Goal: Task Accomplishment & Management: Manage account settings

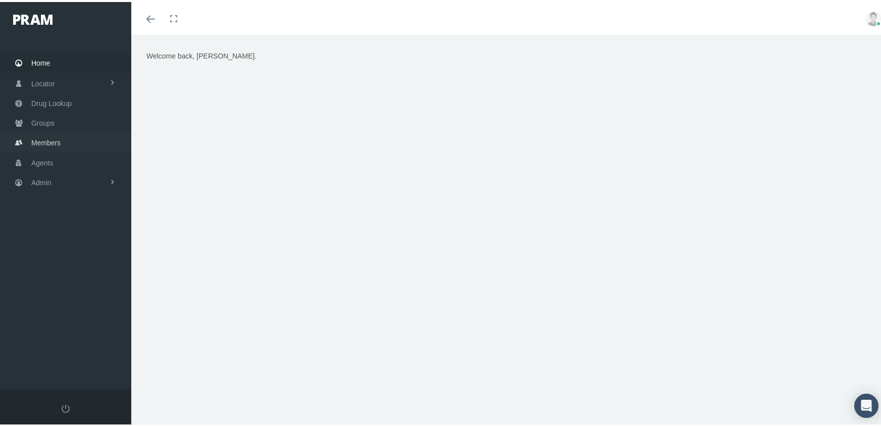
click at [47, 138] on span "Members" at bounding box center [45, 140] width 29 height 19
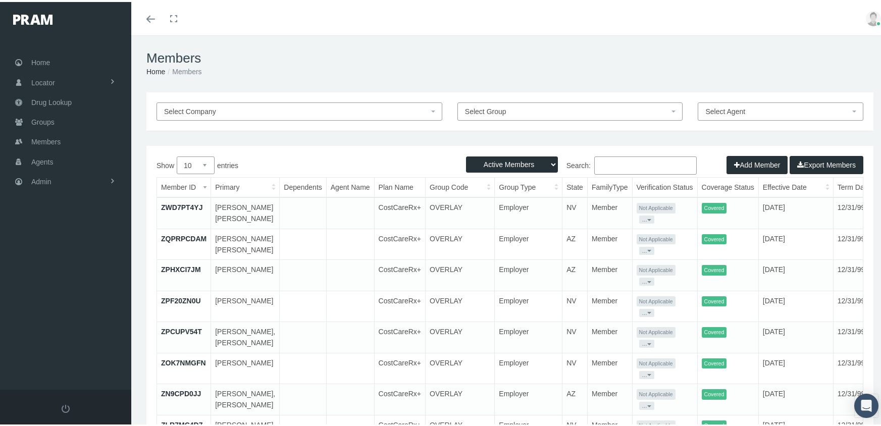
click at [510, 159] on select "Active Members Terminated Members Active & Terminated" at bounding box center [512, 163] width 92 height 16
select select "3"
click at [466, 155] on select "Active Members Terminated Members Active & Terminated" at bounding box center [512, 163] width 92 height 16
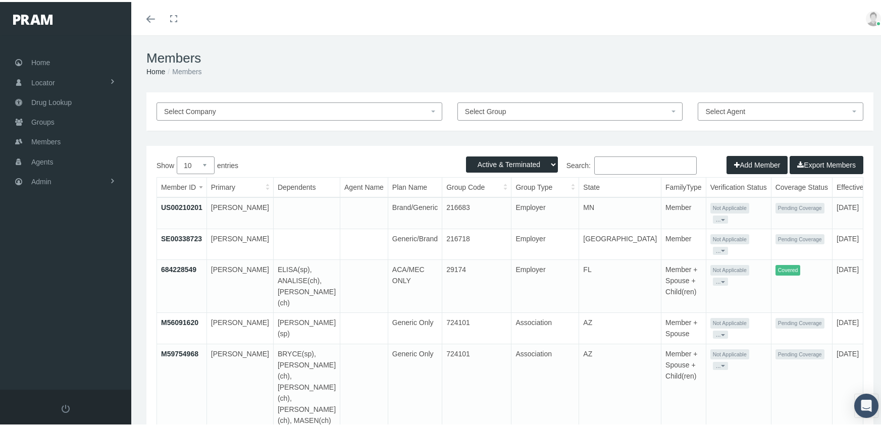
click at [604, 168] on input "Search:" at bounding box center [645, 164] width 103 height 18
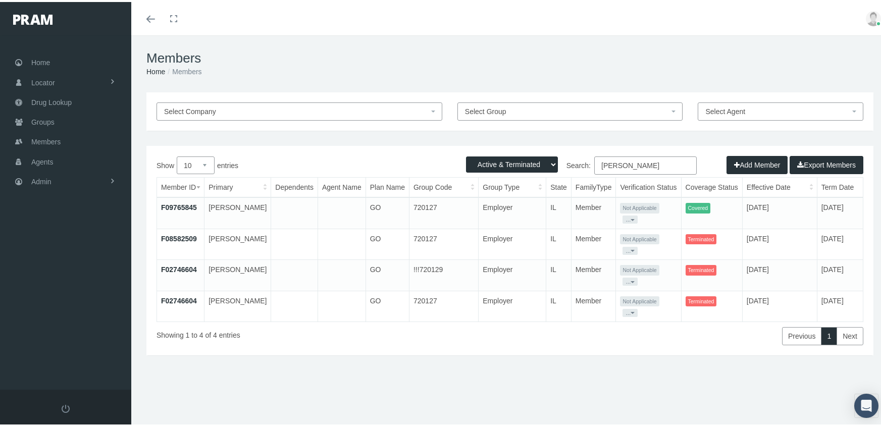
type input "[PERSON_NAME]"
click at [178, 203] on link "F09765845" at bounding box center [179, 205] width 36 height 8
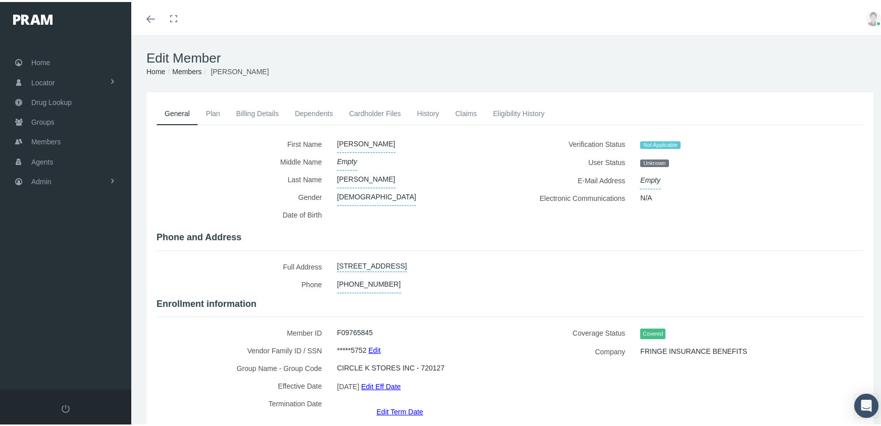
click at [375, 341] on link "Edit" at bounding box center [375, 348] width 12 height 15
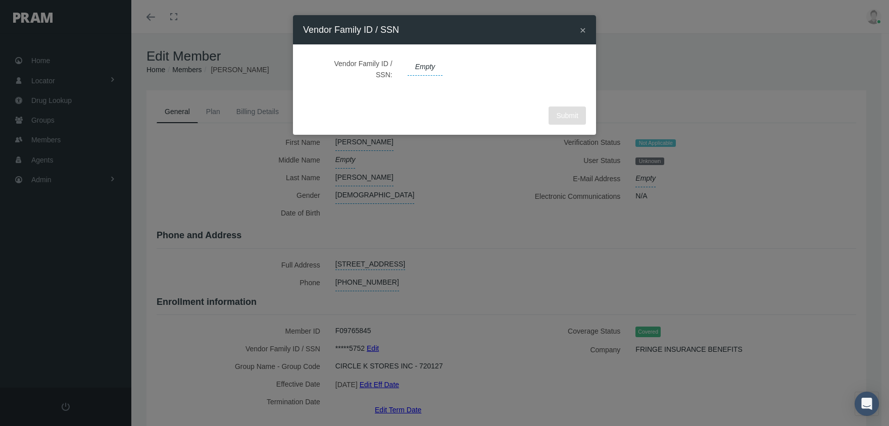
click at [427, 68] on span "Empty" at bounding box center [425, 67] width 35 height 17
type input "348925752"
click at [512, 64] on icon "submit" at bounding box center [515, 67] width 6 height 10
click at [564, 116] on span "Submit" at bounding box center [567, 116] width 22 height 8
